Goal: Task Accomplishment & Management: Manage account settings

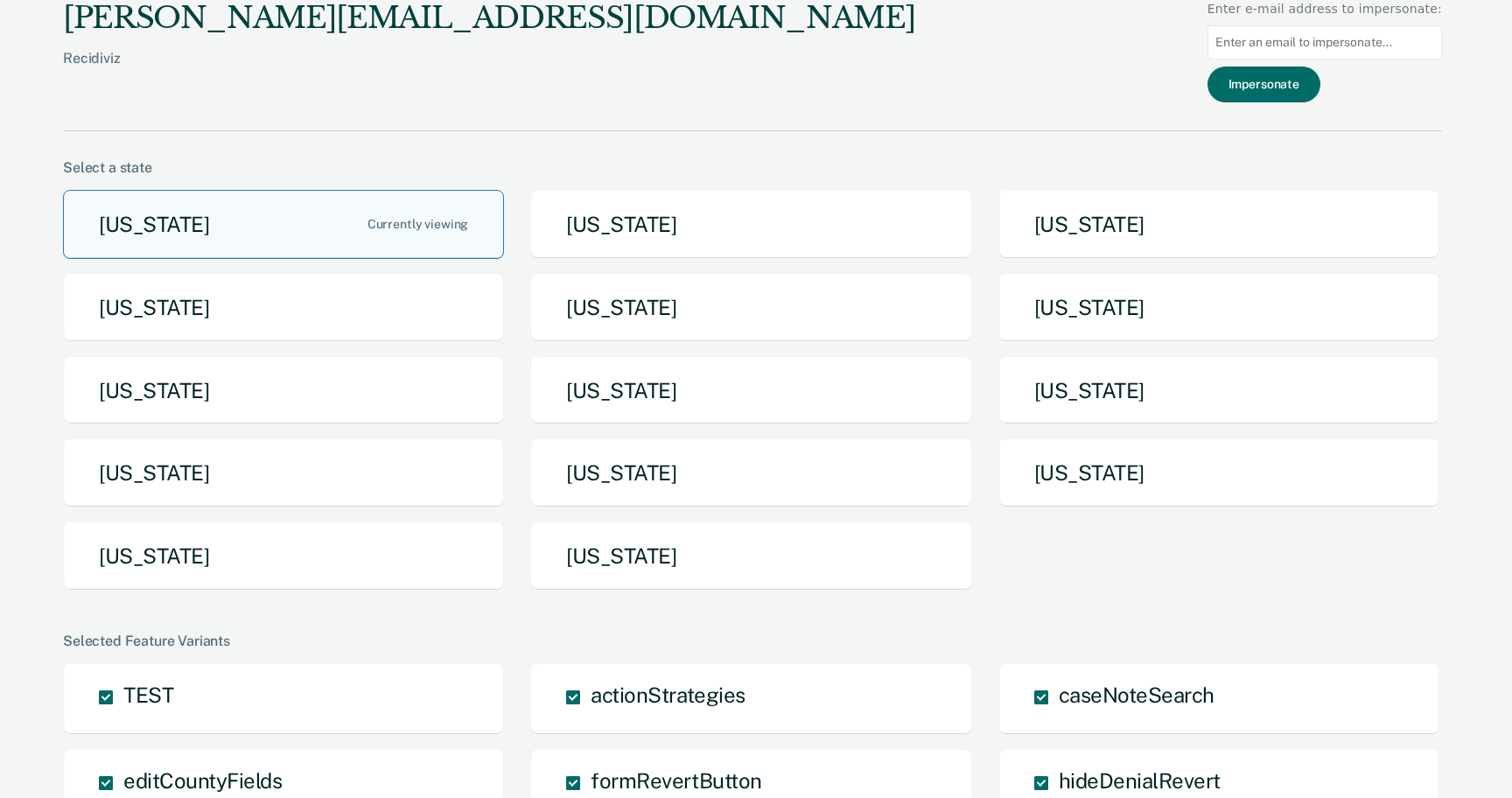
click at [173, 207] on button "[US_STATE]" at bounding box center [284, 225] width 442 height 69
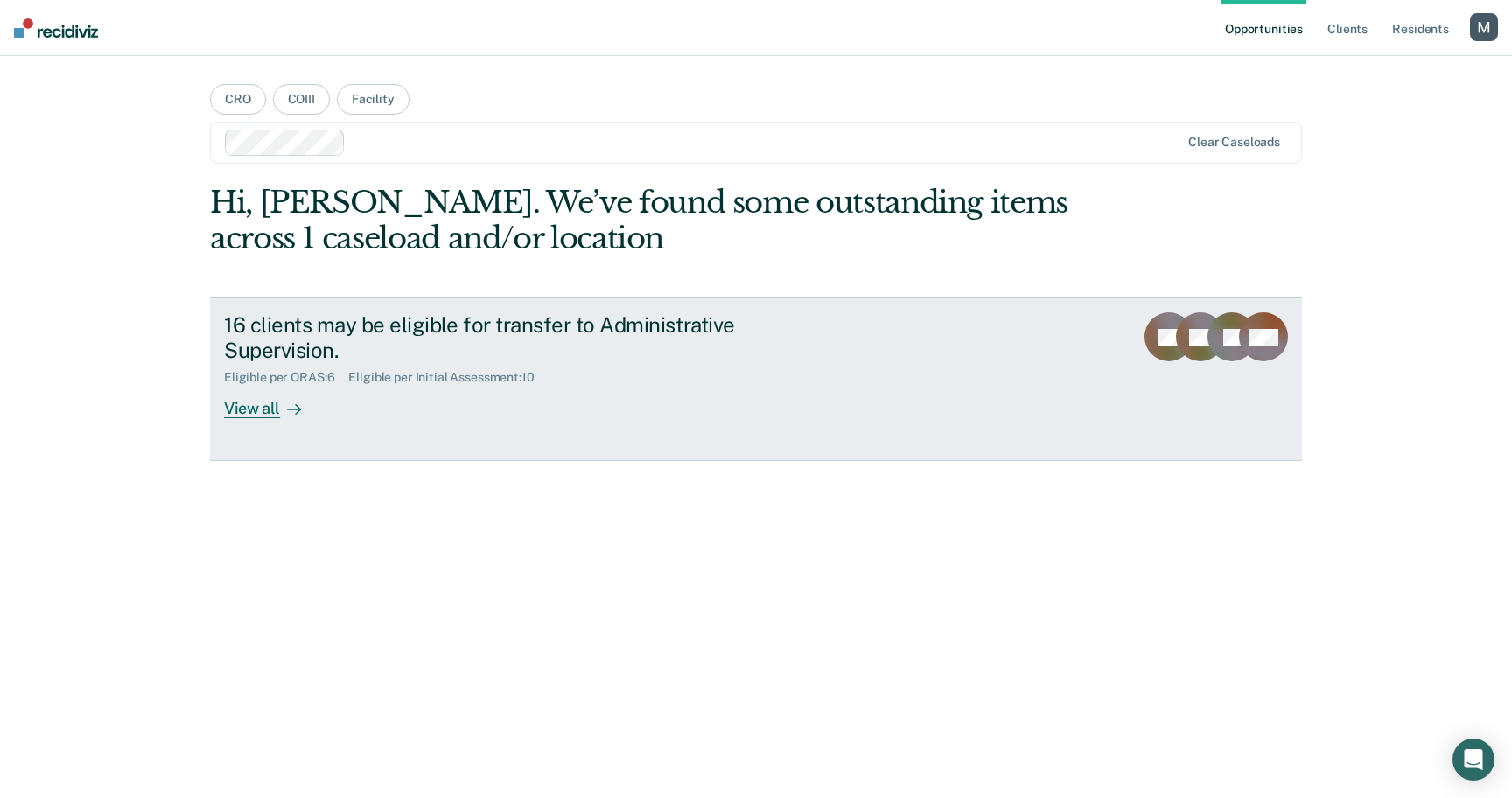
click at [384, 396] on div "16 clients may be eligible for transfer to Administrative Supervision. Eligible…" at bounding box center [551, 365] width 656 height 106
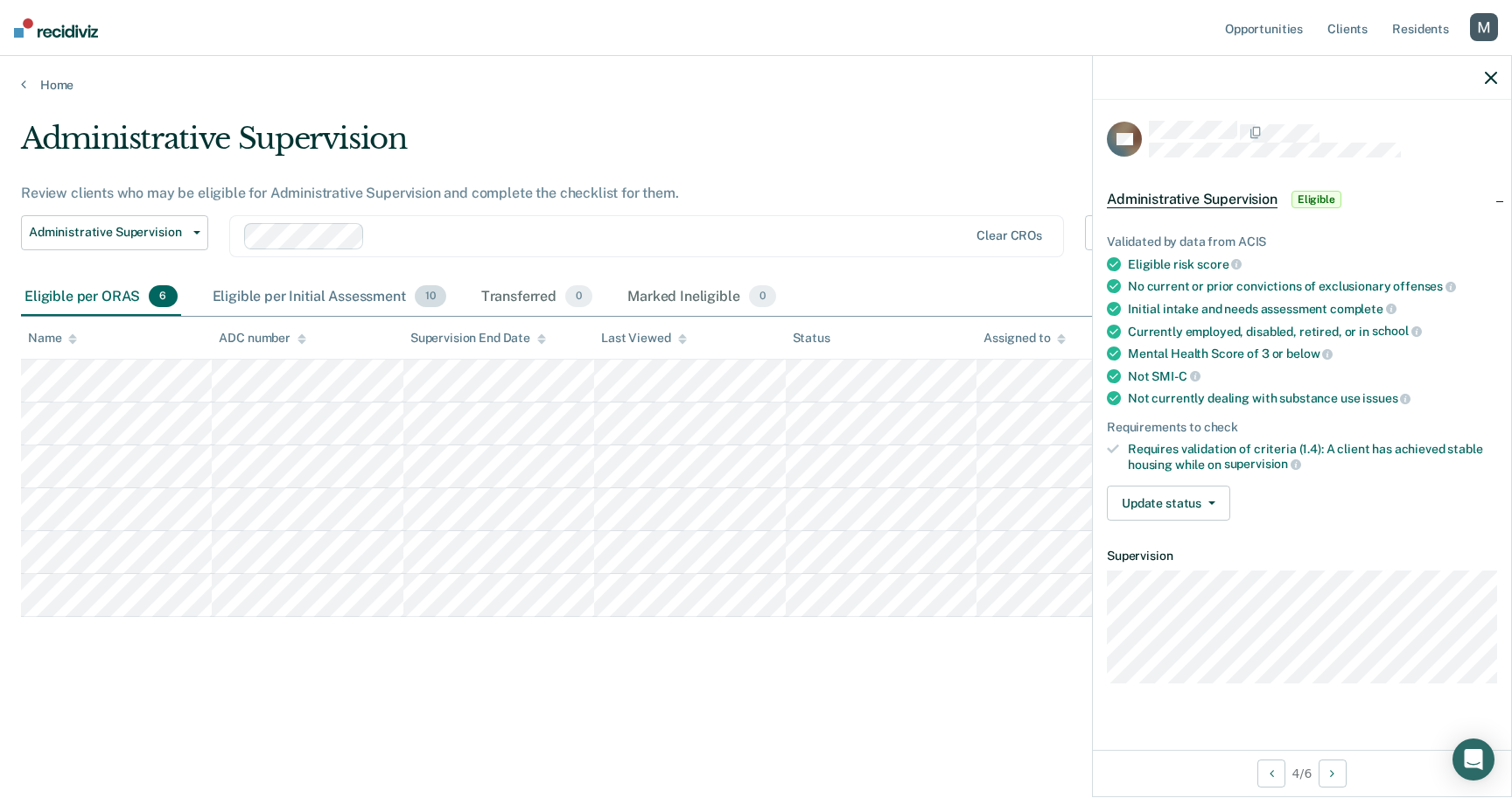
click at [409, 295] on div "Eligible per Initial Assessment 10" at bounding box center [329, 297] width 240 height 38
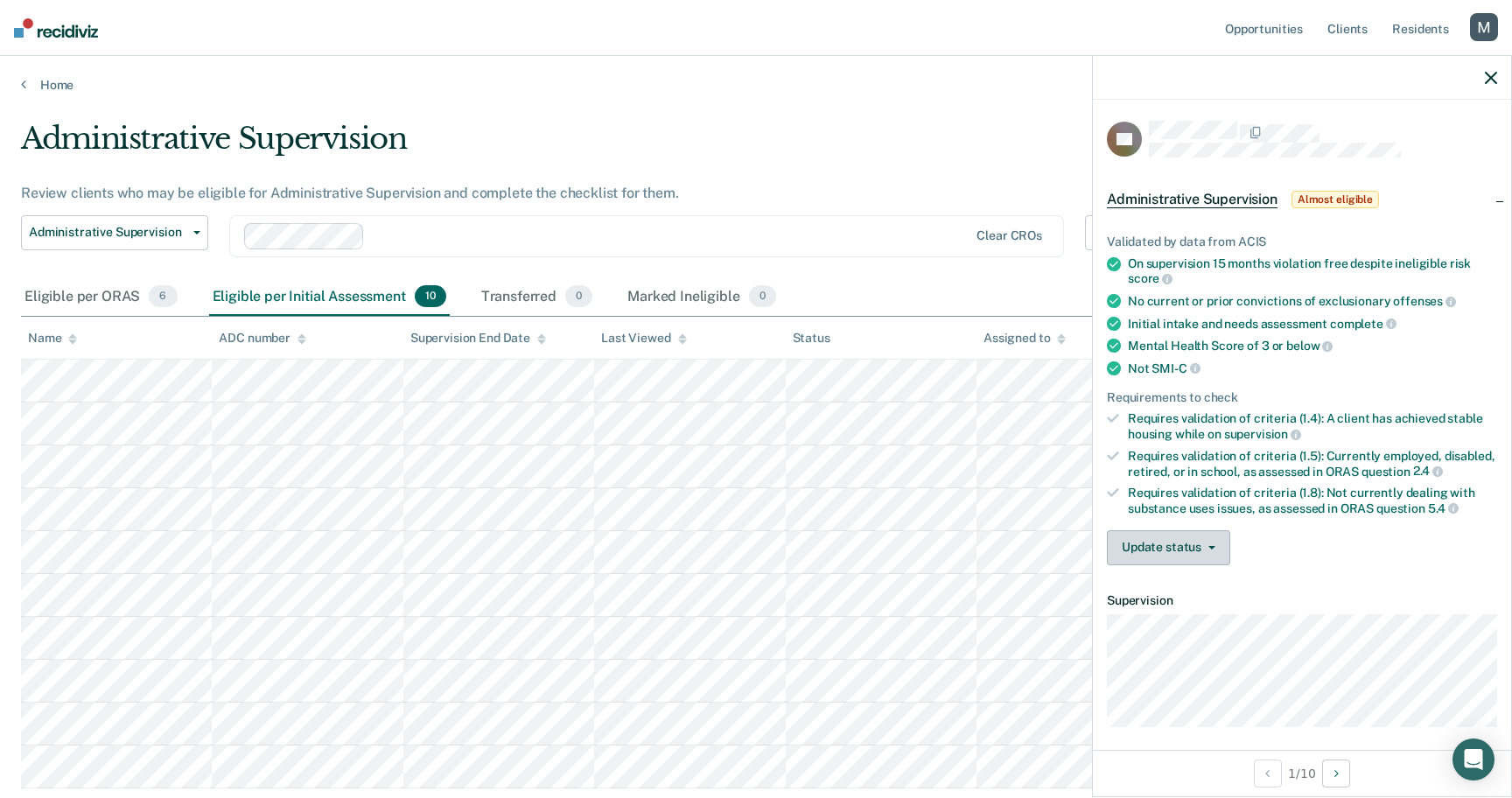
scroll to position [7, 0]
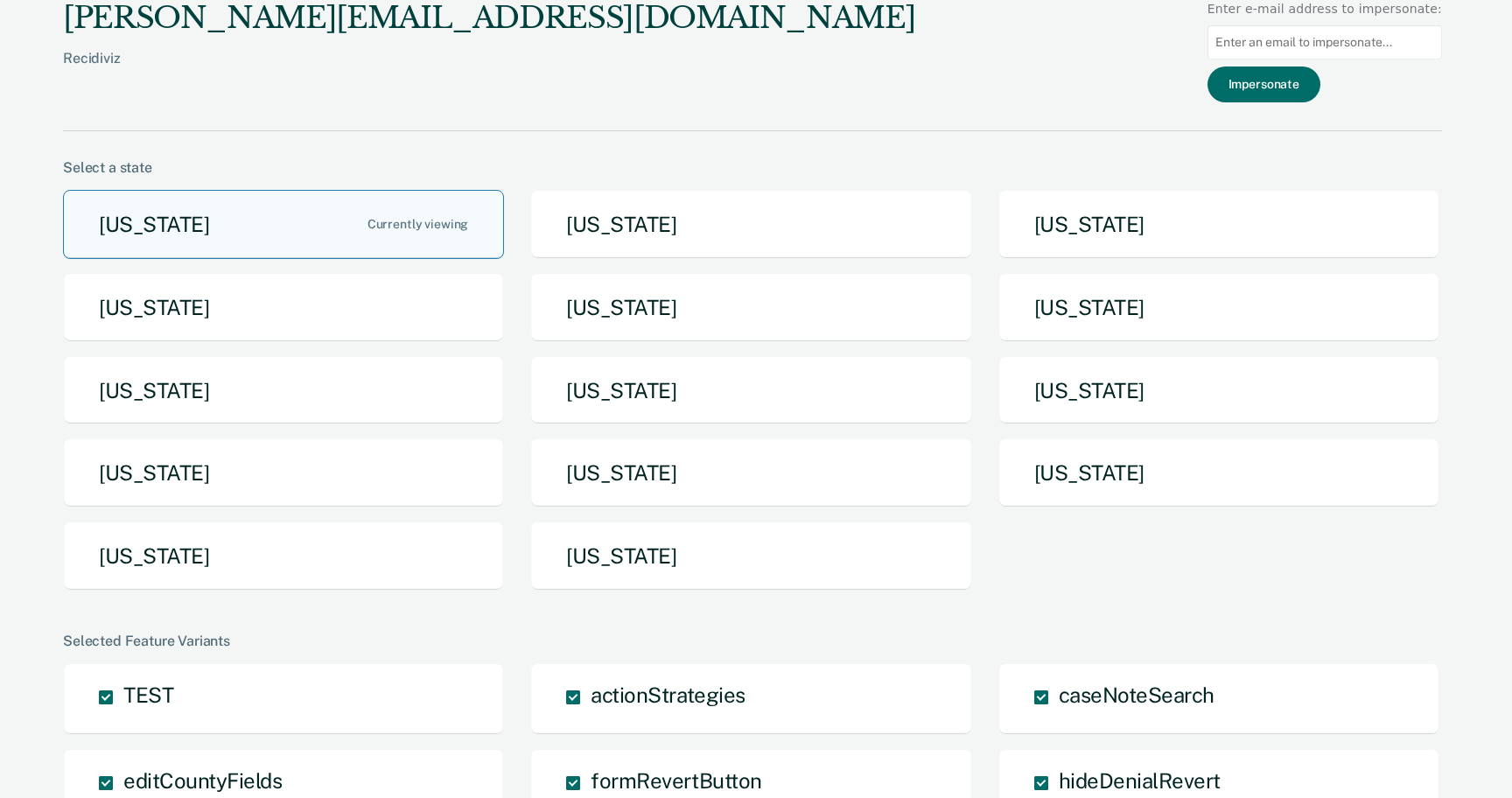
click at [312, 220] on button "[US_STATE]" at bounding box center [284, 225] width 442 height 69
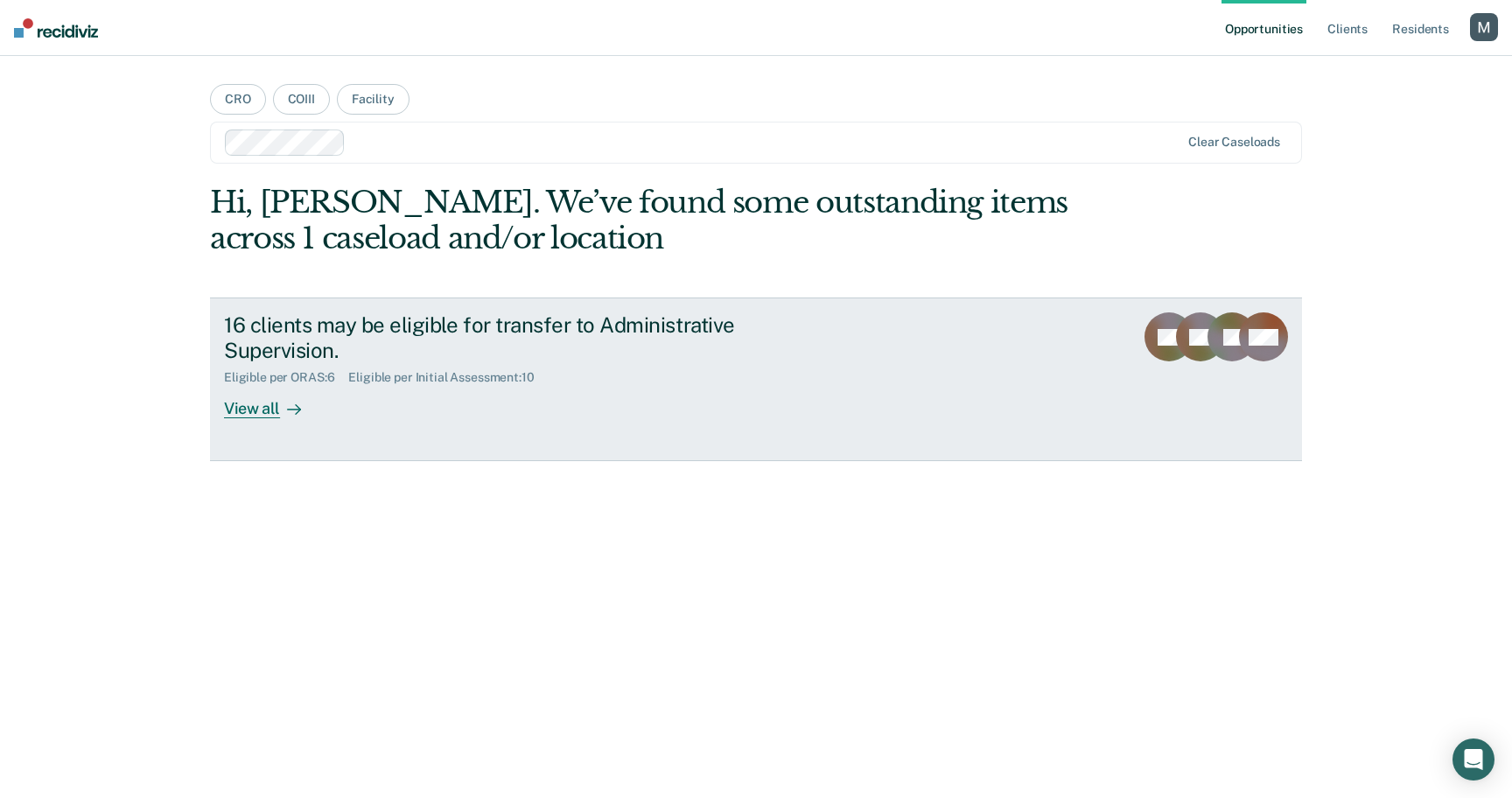
click at [391, 365] on div "Eligible per ORAS : 6 Eligible per Initial Assessment : 10" at bounding box center [531, 374] width 614 height 22
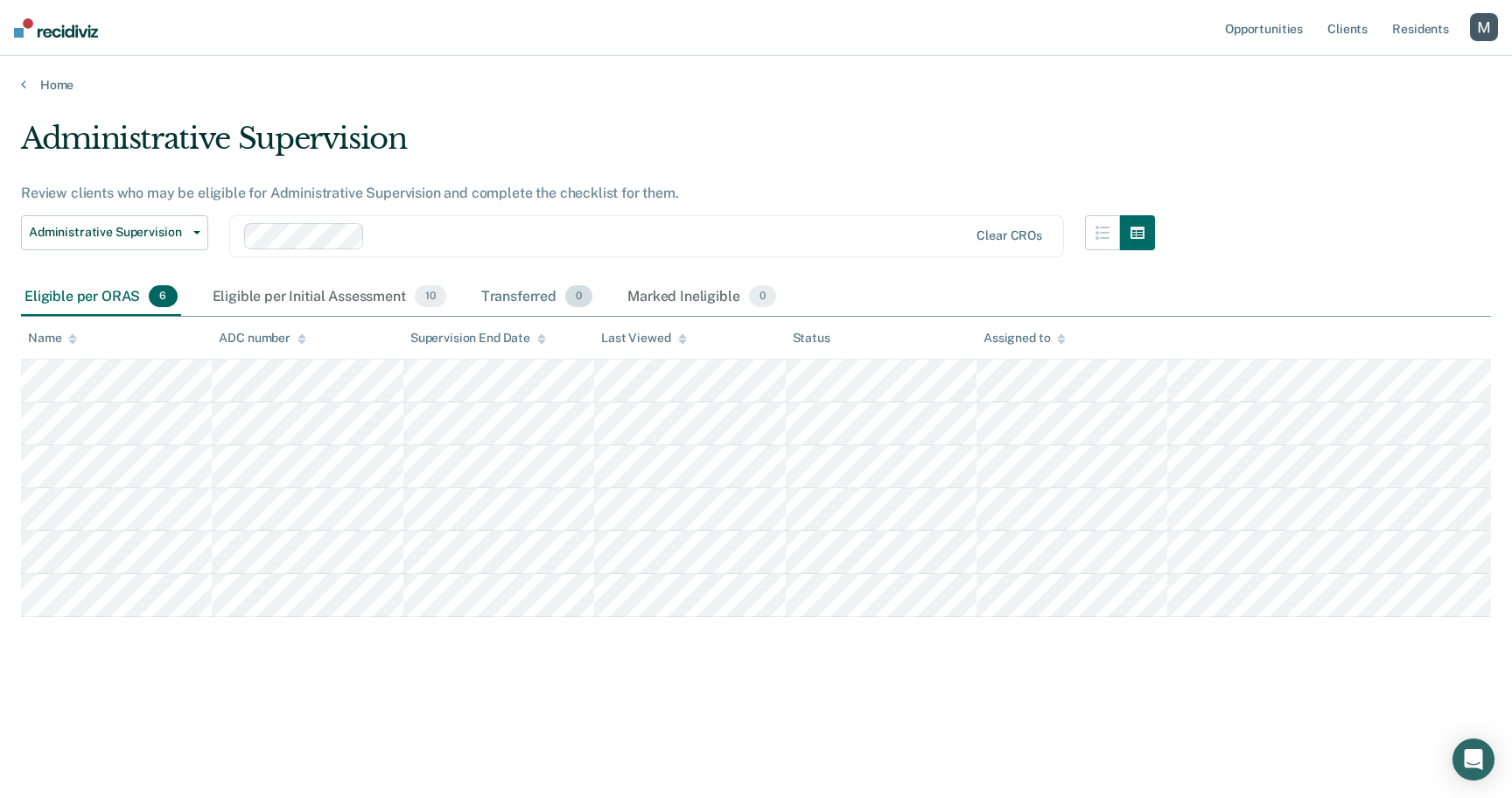
click at [483, 308] on div "Transferred 0" at bounding box center [537, 297] width 119 height 38
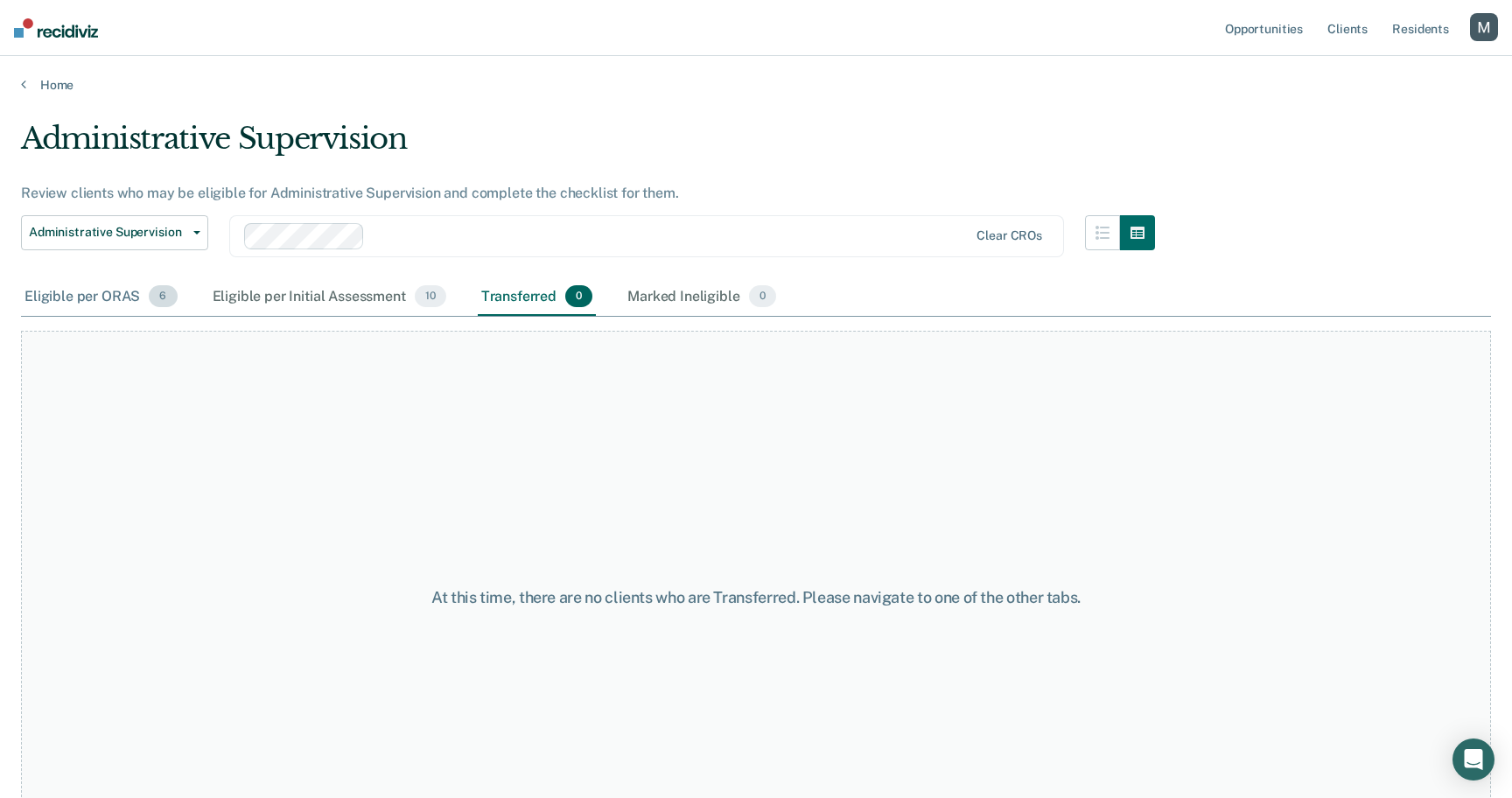
click at [136, 303] on div "Eligible per ORAS 6" at bounding box center [100, 297] width 160 height 38
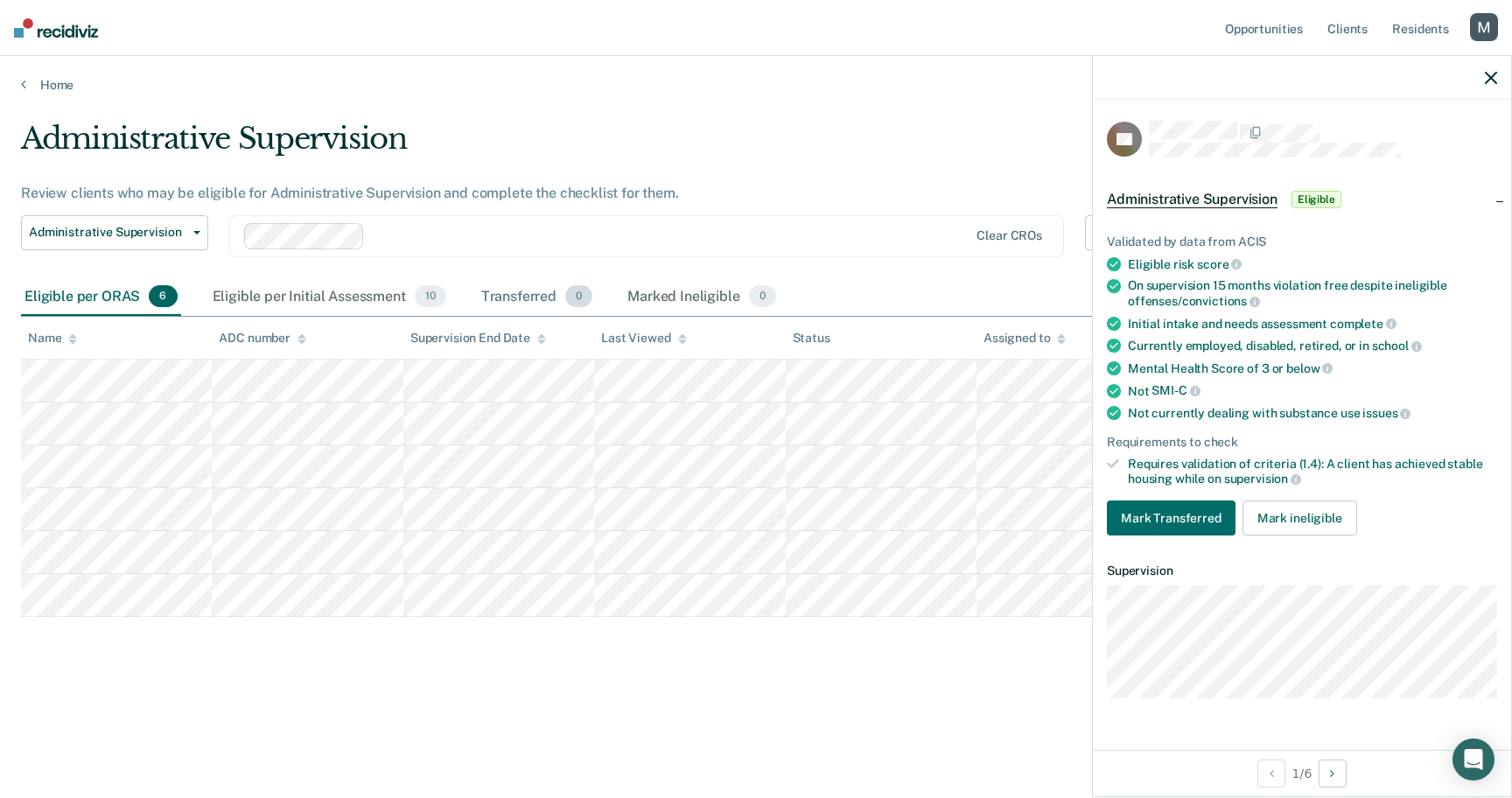
click at [521, 309] on div "Transferred 0" at bounding box center [537, 297] width 119 height 38
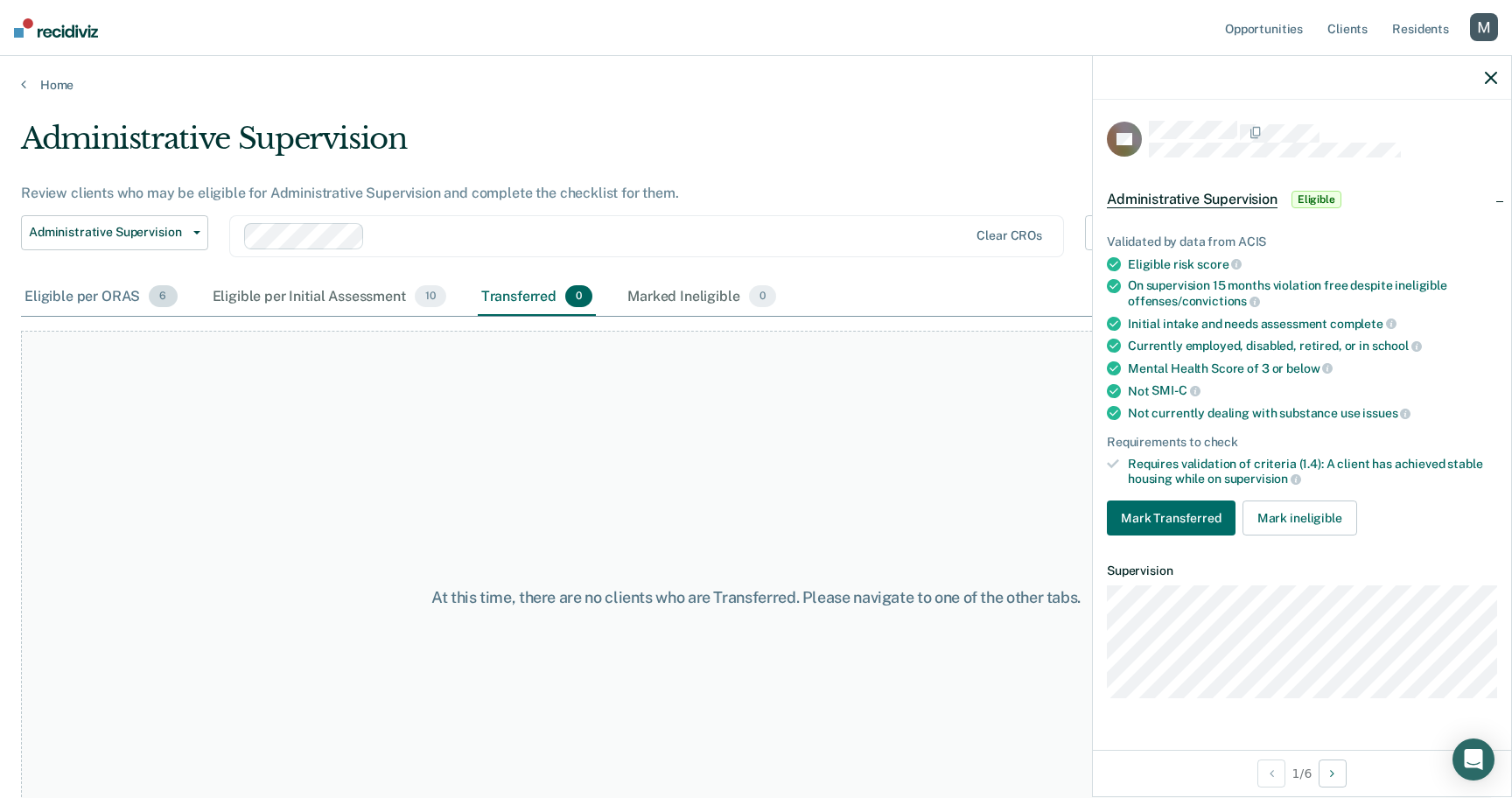
click at [151, 286] on div "Eligible per ORAS 6" at bounding box center [100, 297] width 160 height 38
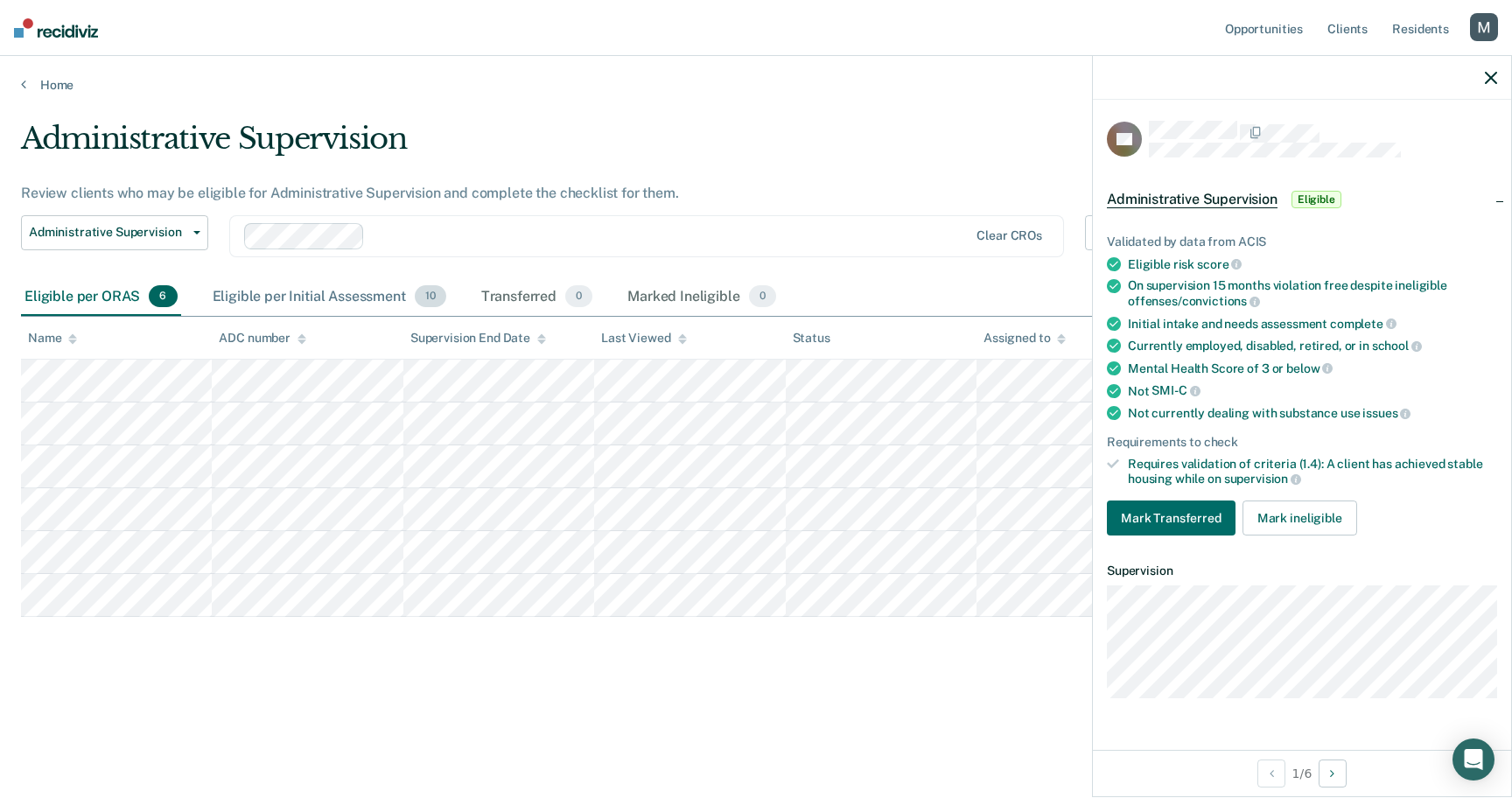
click at [286, 299] on div "Eligible per Initial Assessment 10" at bounding box center [329, 297] width 240 height 38
